Goal: Find specific page/section: Find specific page/section

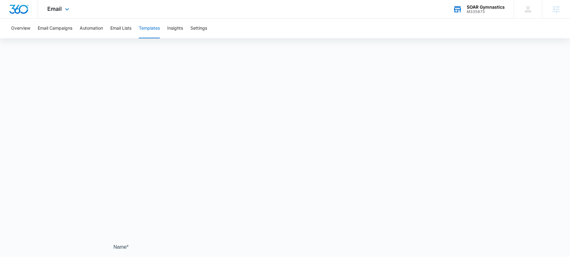
click at [459, 10] on icon at bounding box center [457, 9] width 9 height 9
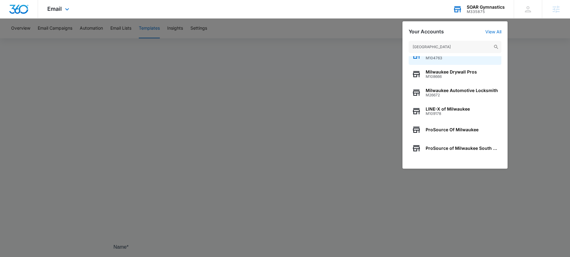
scroll to position [79, 0]
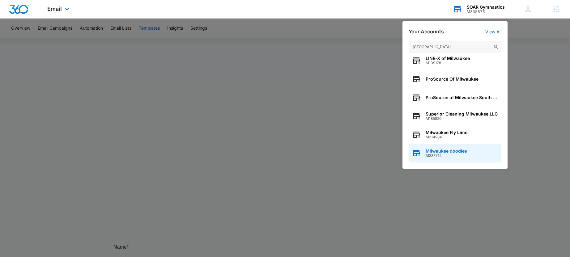
type input "milwaukee"
click at [451, 154] on span "M337714" at bounding box center [446, 156] width 41 height 4
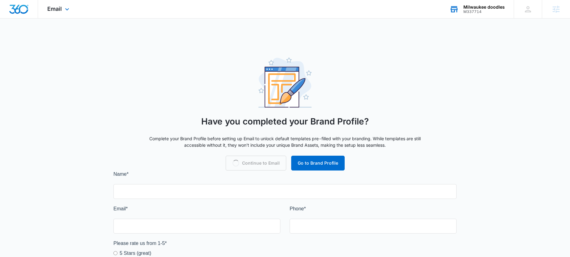
click at [62, 11] on div "Email Apps Reputation Websites Forms CRM Email Social Shop Content Ads Intellig…" at bounding box center [59, 9] width 42 height 18
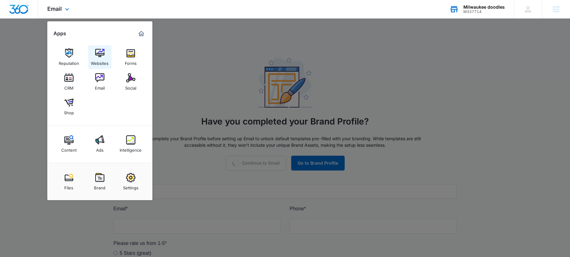
click at [95, 61] on div "Websites" at bounding box center [100, 62] width 18 height 8
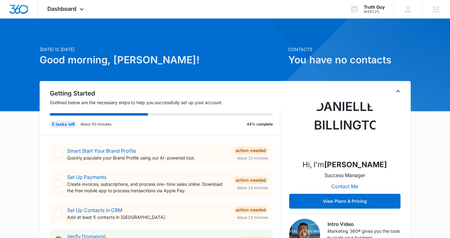
click at [342, 118] on img at bounding box center [345, 123] width 62 height 62
